Goal: Check status

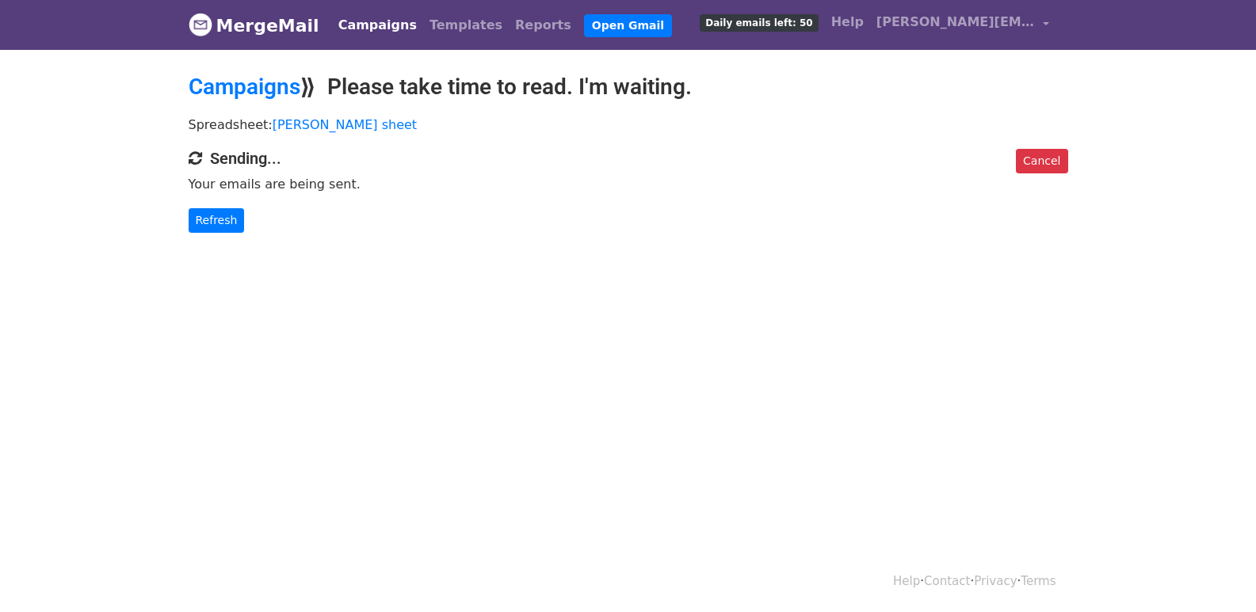
click at [201, 204] on div "Cancel Sending... Your emails are being sent. Refresh" at bounding box center [628, 191] width 903 height 84
click at [207, 218] on link "Refresh" at bounding box center [217, 220] width 56 height 25
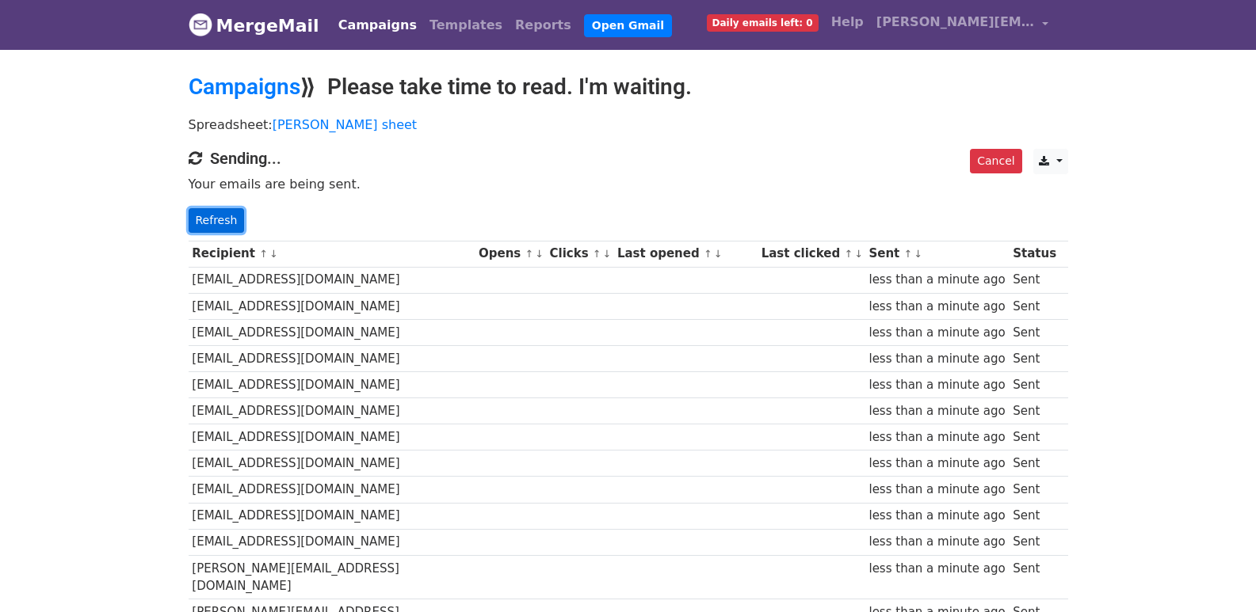
click at [211, 219] on link "Refresh" at bounding box center [217, 220] width 56 height 25
click at [214, 219] on link "Refresh" at bounding box center [217, 220] width 56 height 25
